Goal: Navigation & Orientation: Find specific page/section

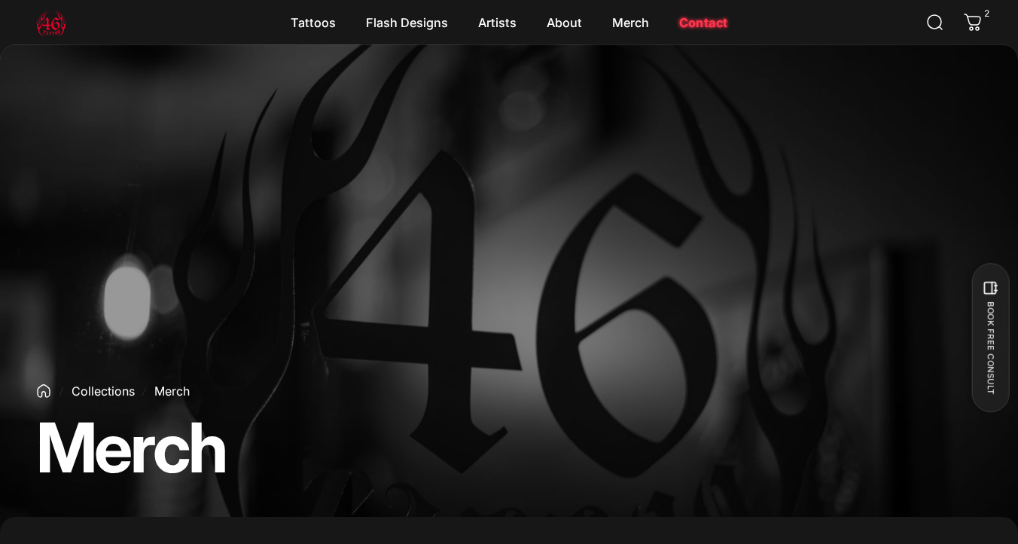
scroll to position [471, 0]
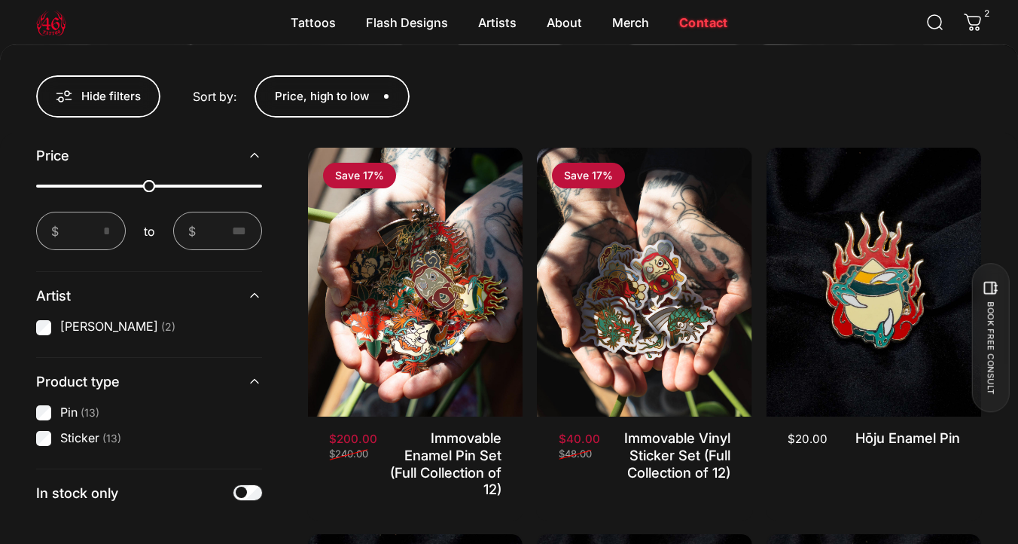
click at [700, 25] on link "Contact Contact" at bounding box center [703, 23] width 79 height 32
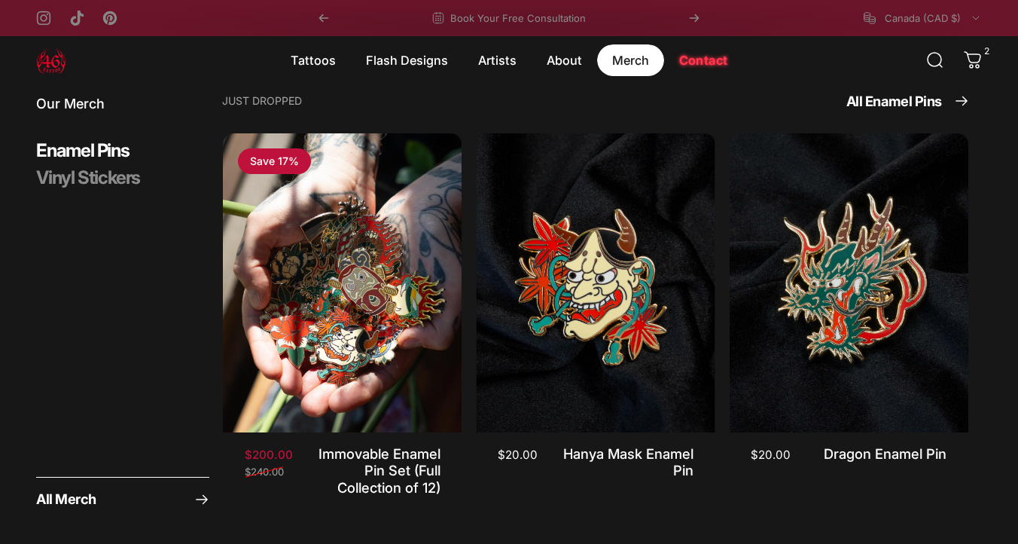
click at [604, 62] on magnet-element "Merch Merch" at bounding box center [630, 60] width 67 height 32
click at [91, 488] on link "All Merch" at bounding box center [122, 498] width 173 height 42
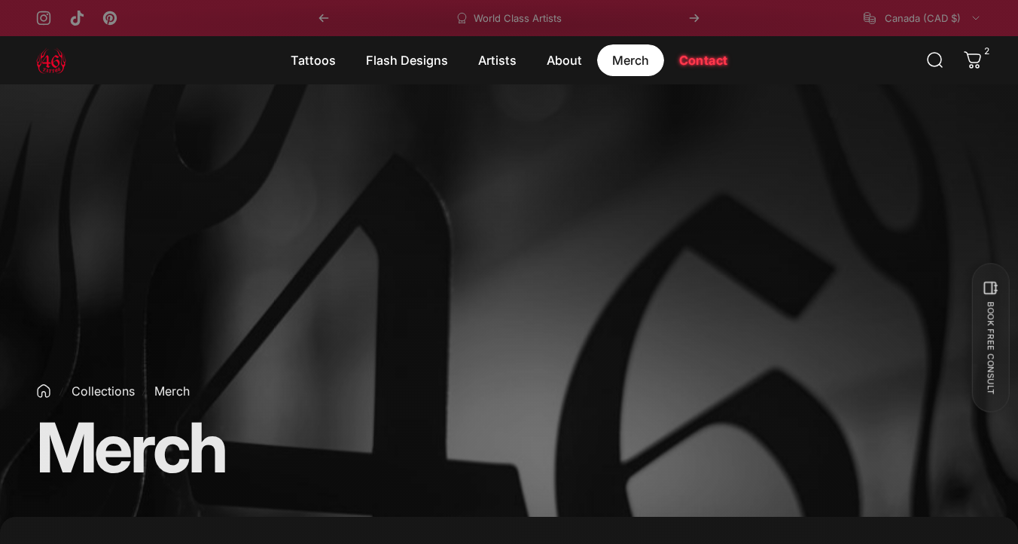
click at [620, 64] on magnet-element "Merch Merch" at bounding box center [630, 60] width 67 height 32
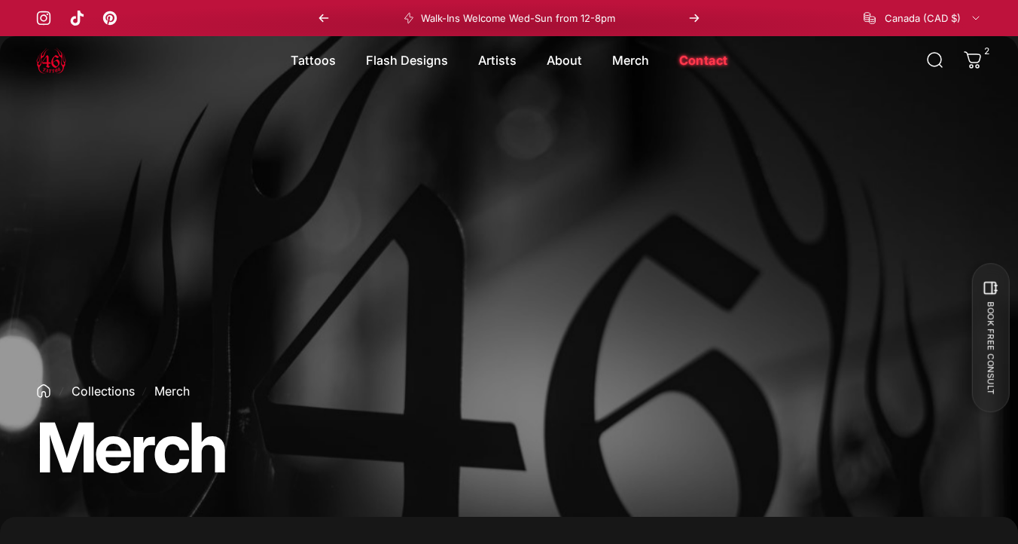
click at [51, 58] on img at bounding box center [51, 60] width 30 height 30
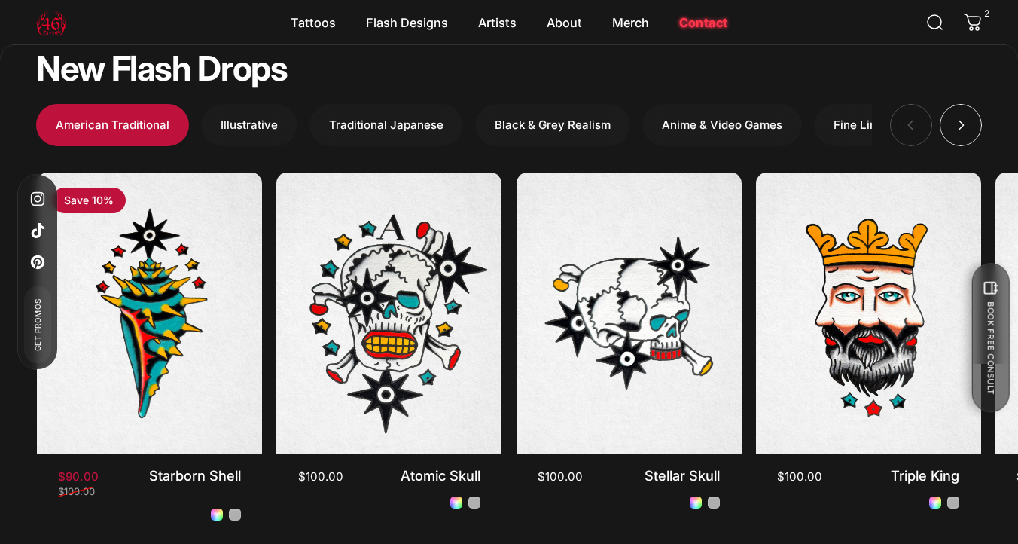
scroll to position [4847, 0]
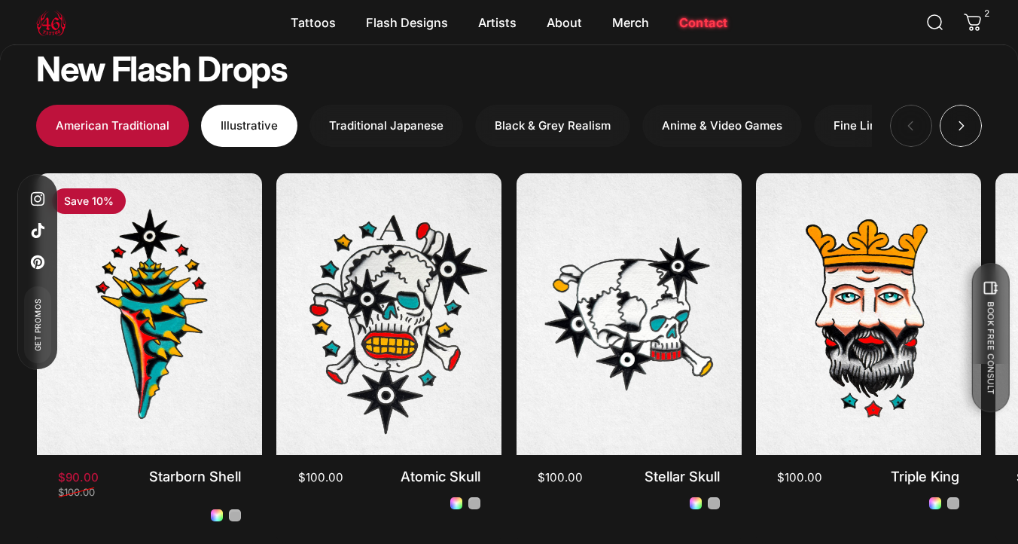
click at [222, 105] on button "Illustrative" at bounding box center [249, 126] width 96 height 42
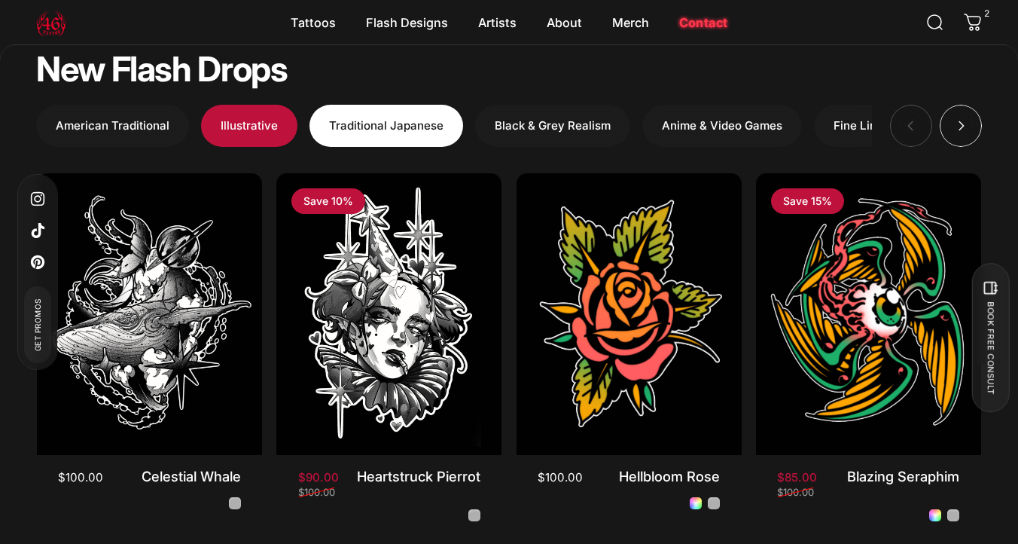
click at [354, 95] on span "button" at bounding box center [386, 126] width 230 height 84
